Goal: Task Accomplishment & Management: Use online tool/utility

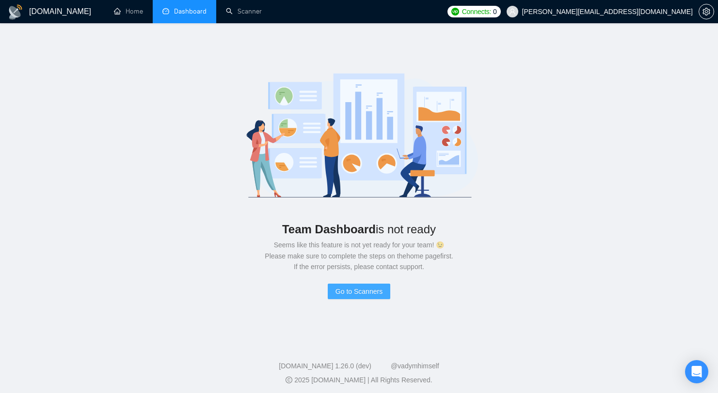
drag, startPoint x: 370, startPoint y: 294, endPoint x: 235, endPoint y: 181, distance: 175.7
click at [245, 193] on div "Team Dashboard is not ready Seems like this feature is not yet ready for your t…" at bounding box center [359, 181] width 687 height 284
click at [134, 13] on link "Home" at bounding box center [128, 11] width 29 height 8
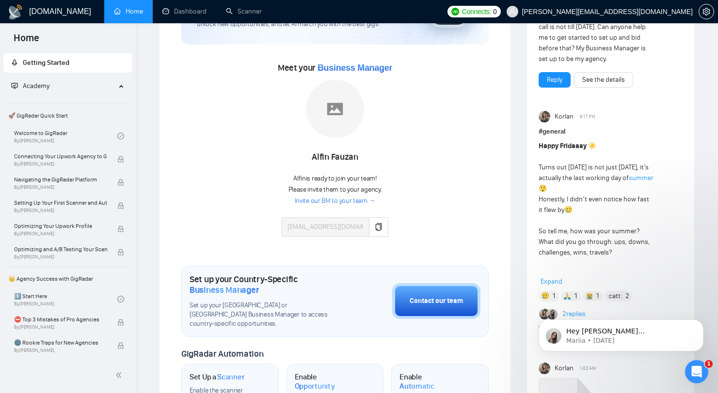
scroll to position [100, 0]
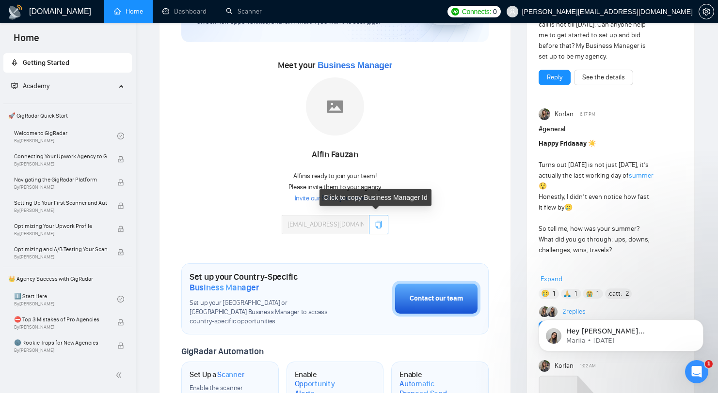
click at [382, 223] on button "button" at bounding box center [378, 224] width 19 height 19
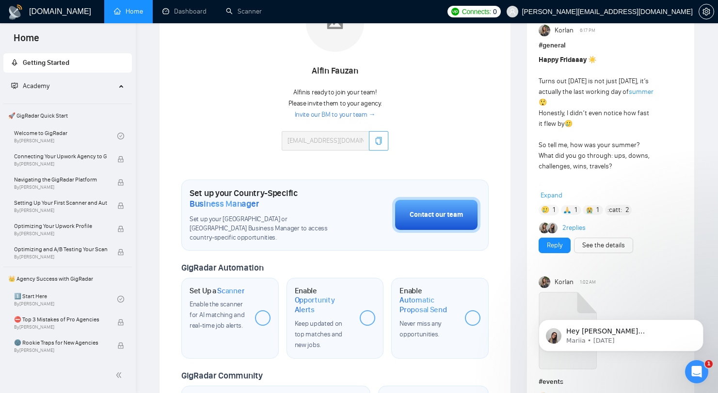
scroll to position [35, 0]
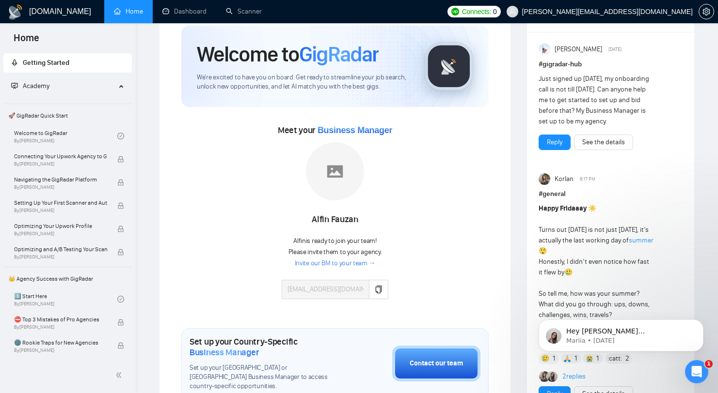
click at [350, 261] on link "Invite our BM to your team →" at bounding box center [335, 263] width 81 height 9
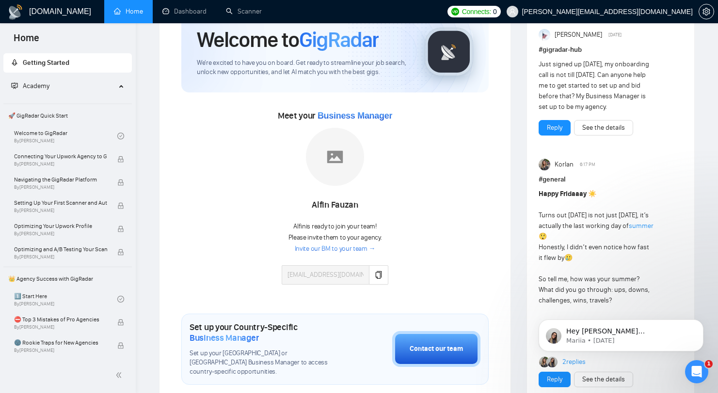
scroll to position [205, 0]
